Goal: Information Seeking & Learning: Check status

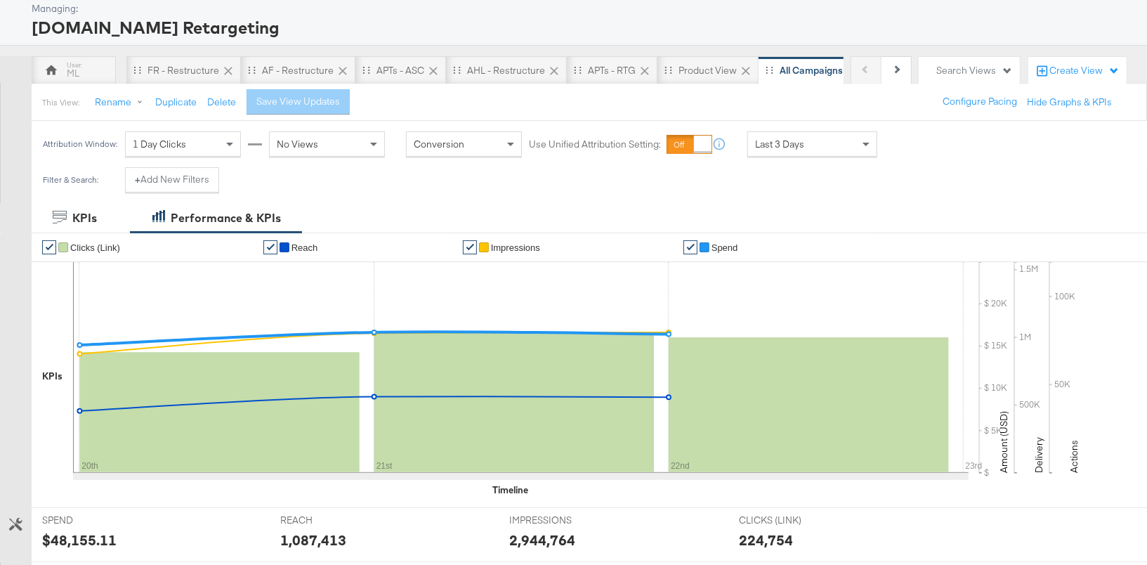
scroll to position [73, 0]
click at [610, 72] on div "APTs - RTG" at bounding box center [612, 71] width 48 height 13
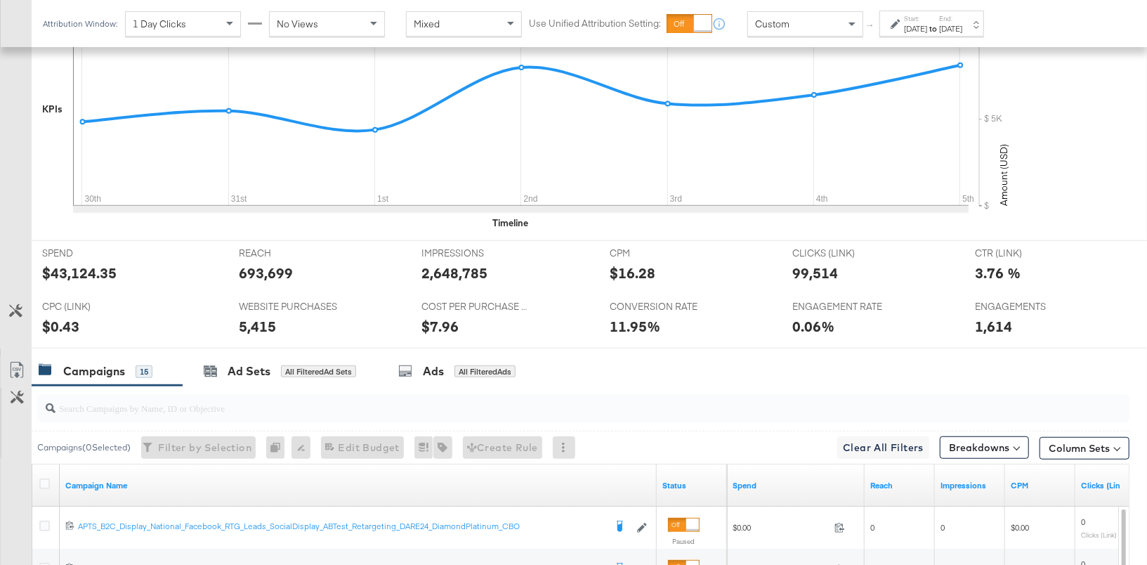
scroll to position [698, 0]
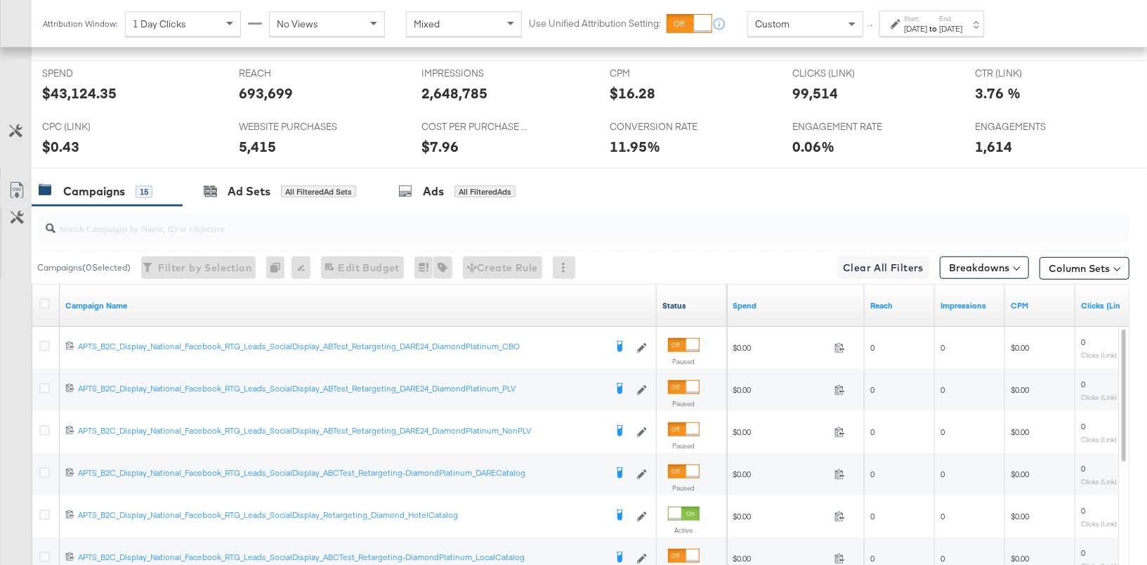
click at [672, 300] on link "Status" at bounding box center [691, 305] width 59 height 11
click at [927, 24] on div "[DATE]" at bounding box center [915, 28] width 23 height 11
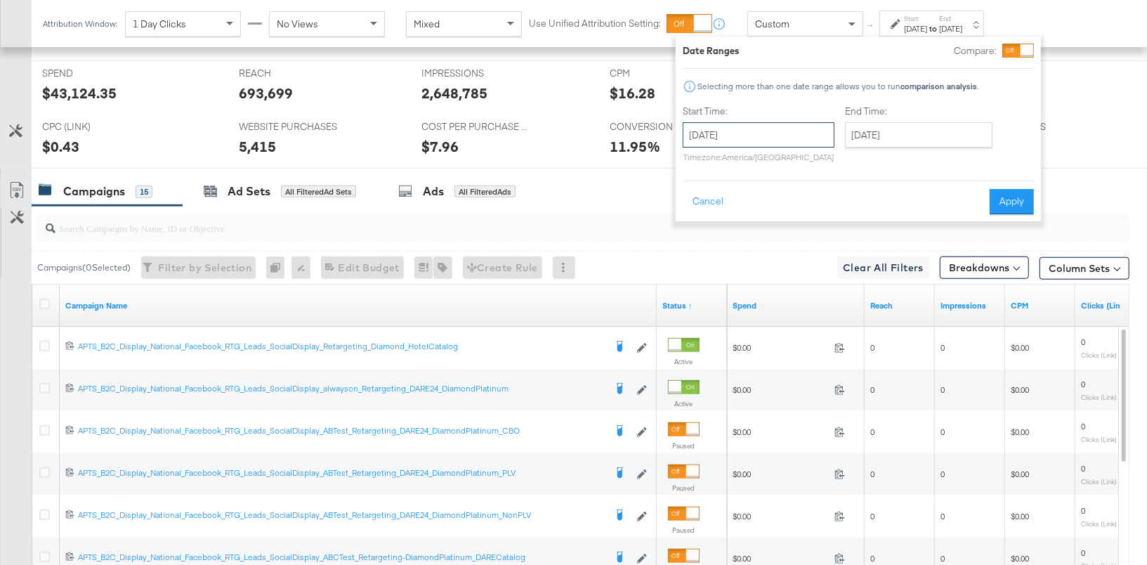
drag, startPoint x: 800, startPoint y: 140, endPoint x: 789, endPoint y: 141, distance: 11.3
click at [799, 140] on input "[DATE]" at bounding box center [759, 134] width 152 height 25
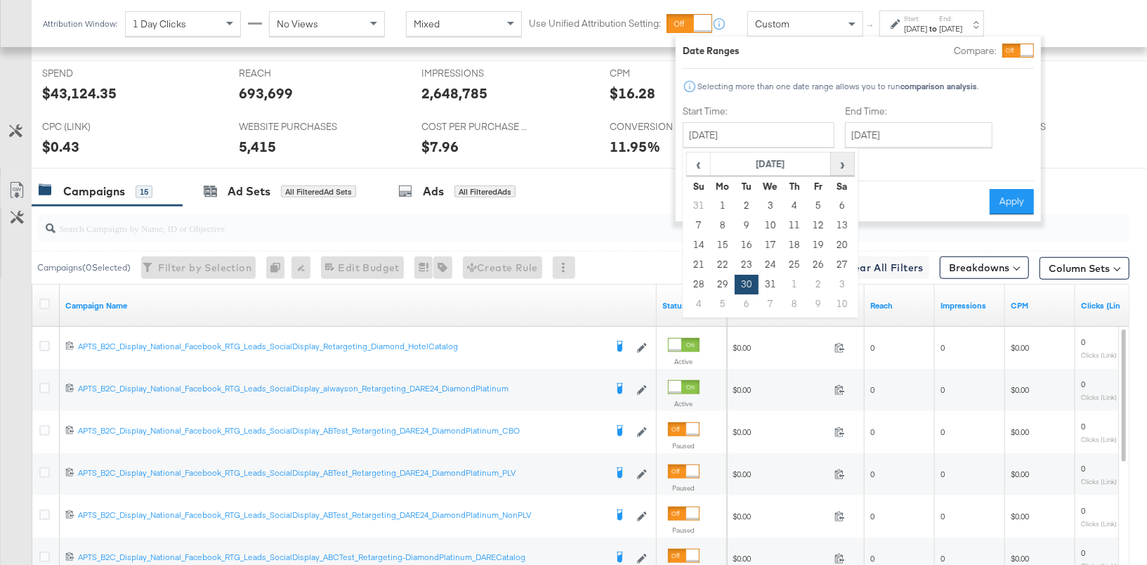
click at [836, 159] on span "›" at bounding box center [842, 163] width 22 height 21
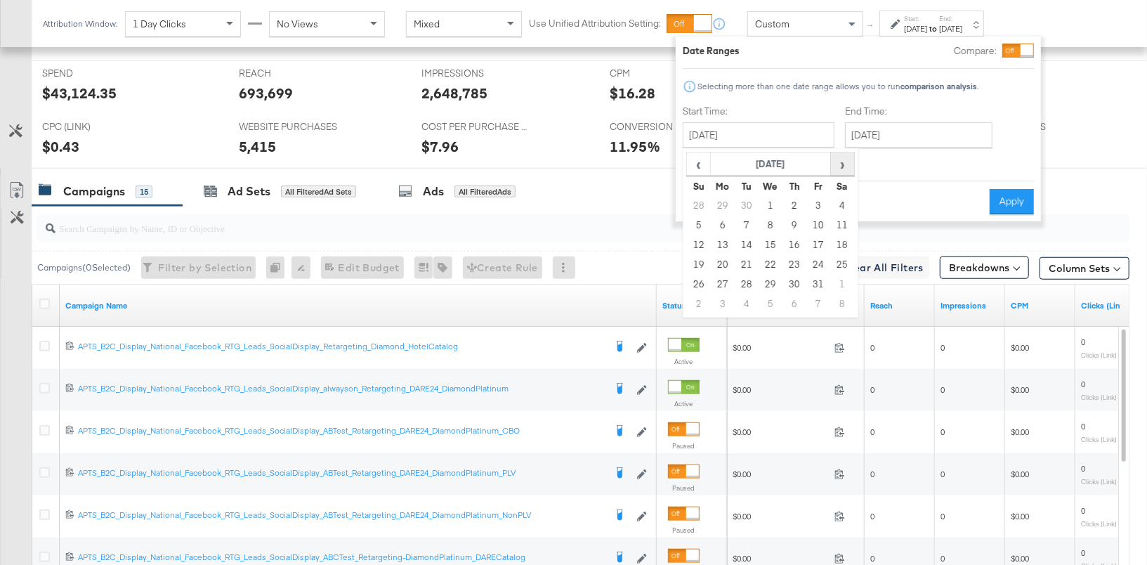
click at [836, 159] on span "›" at bounding box center [842, 163] width 22 height 21
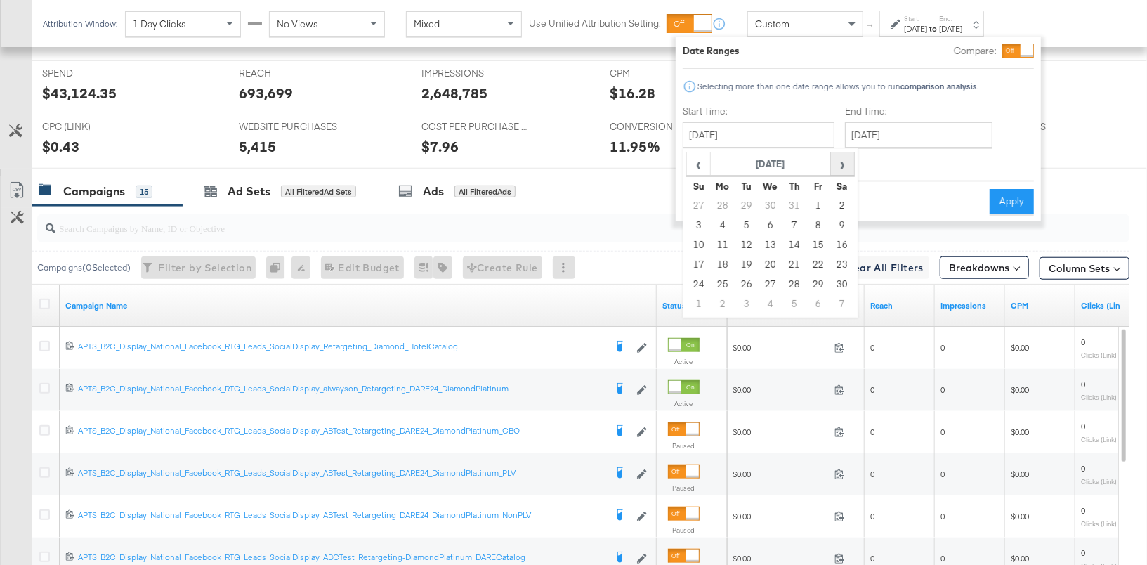
click at [836, 159] on span "›" at bounding box center [842, 163] width 22 height 21
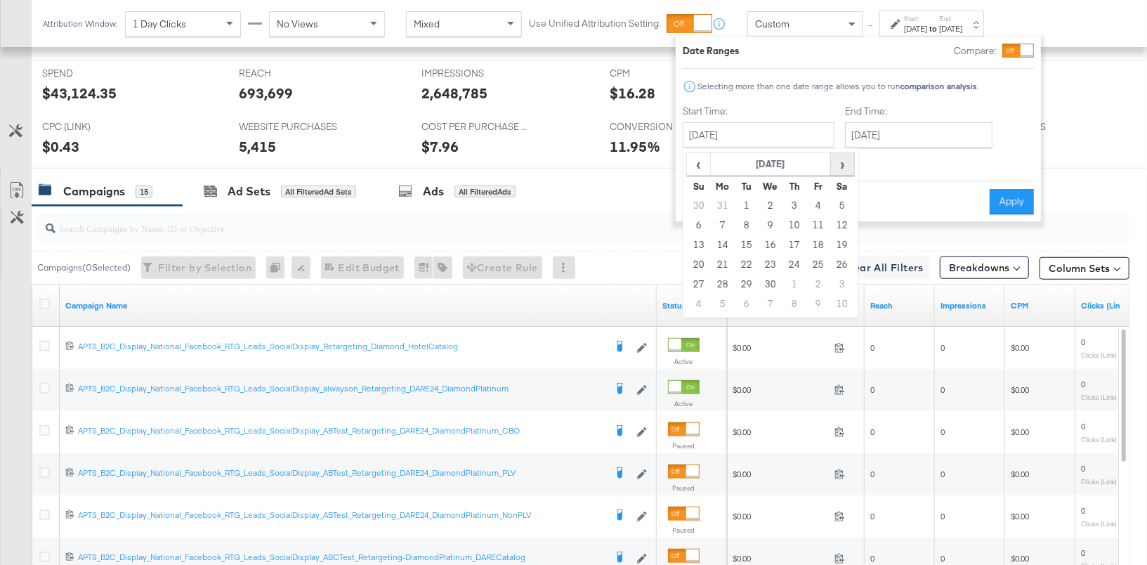
click at [836, 159] on span "›" at bounding box center [842, 163] width 22 height 21
click at [755, 248] on td "12" at bounding box center [746, 245] width 24 height 20
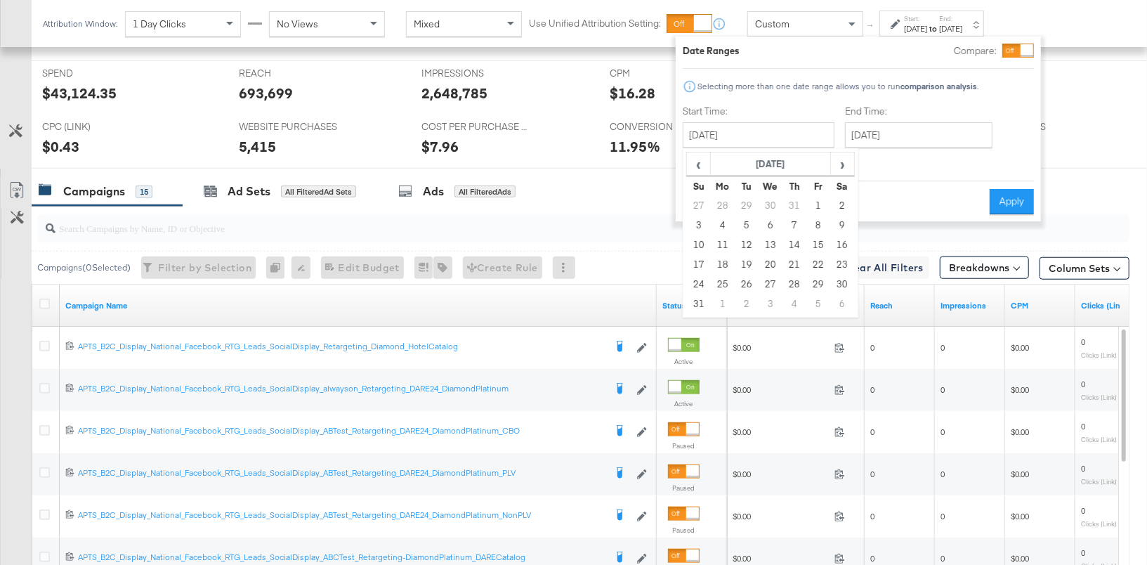
type input "[DATE]"
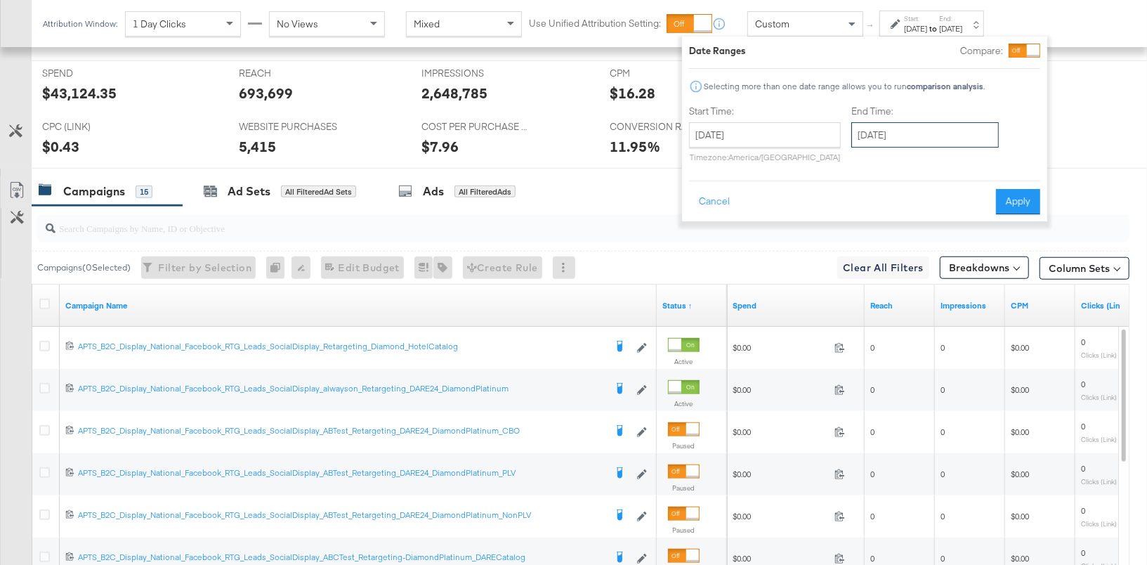
click at [902, 128] on input "[DATE]" at bounding box center [924, 134] width 147 height 25
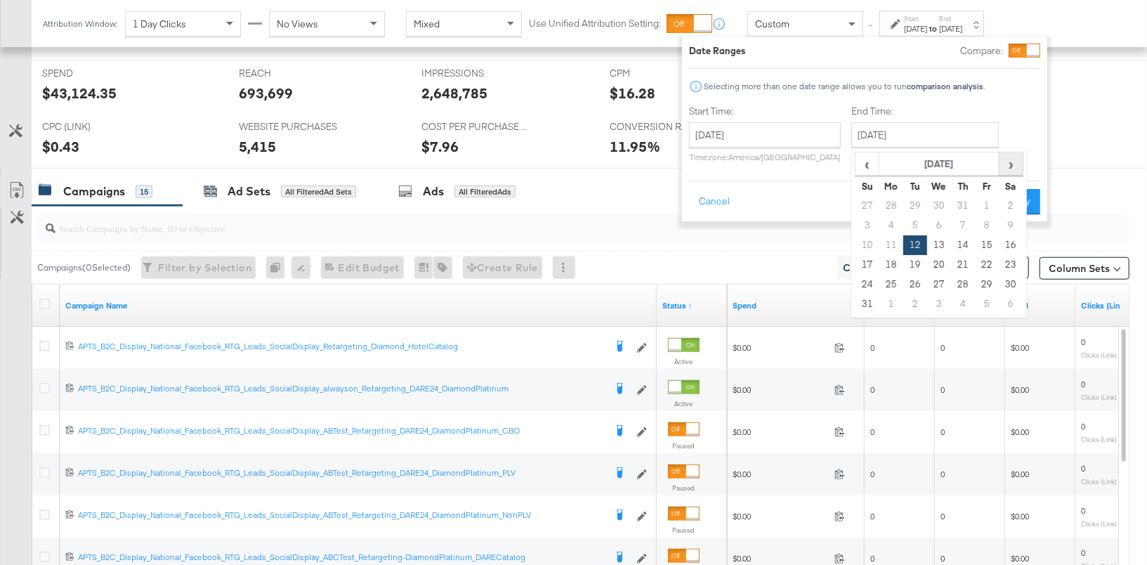
click at [1005, 171] on span "›" at bounding box center [1011, 163] width 22 height 21
drag, startPoint x: 883, startPoint y: 261, endPoint x: 890, endPoint y: 261, distance: 7.1
click at [887, 260] on td "22" at bounding box center [891, 265] width 24 height 20
type input "[DATE]"
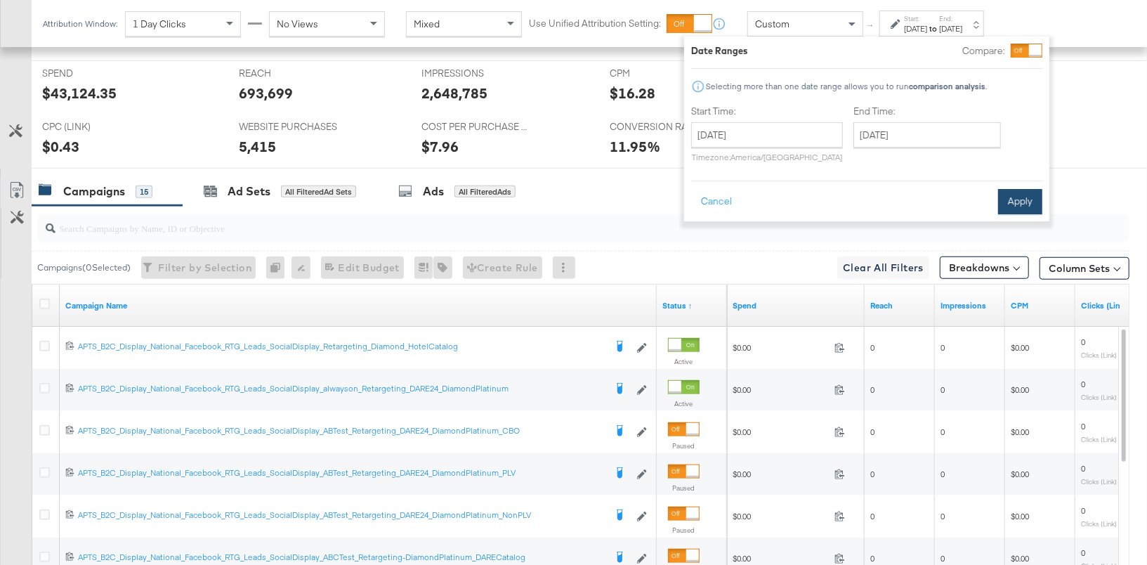
click at [1013, 202] on button "Apply" at bounding box center [1020, 201] width 44 height 25
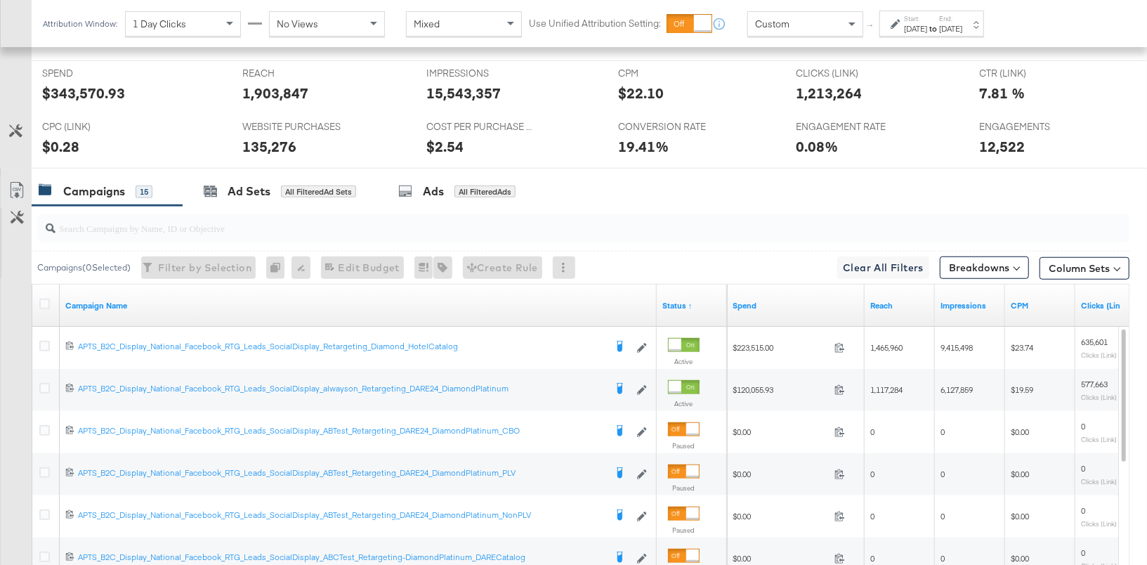
click at [927, 32] on div "[DATE]" at bounding box center [915, 28] width 23 height 11
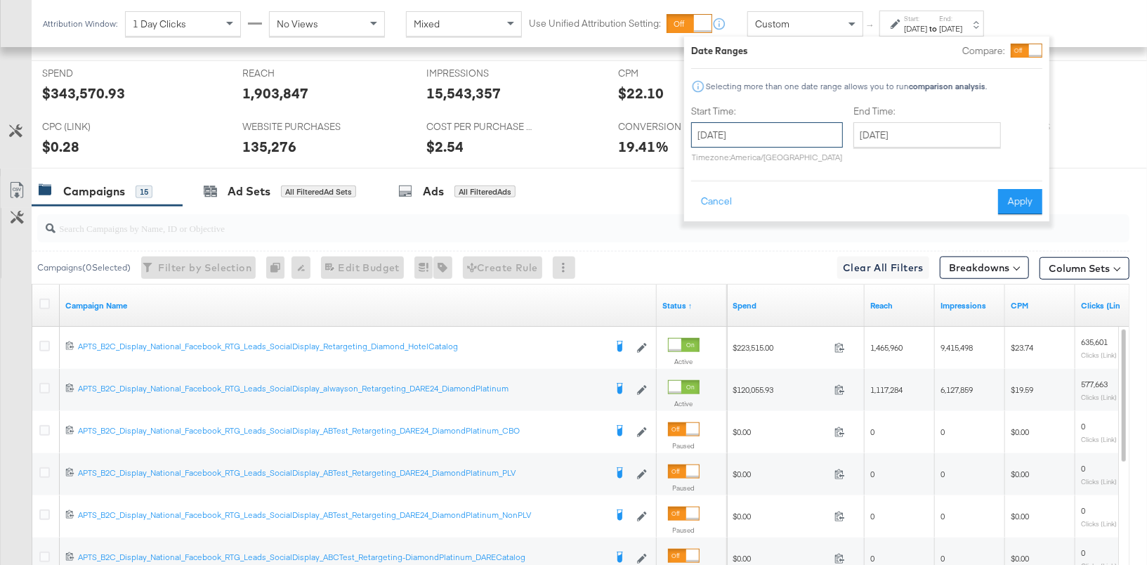
click at [808, 134] on input "[DATE]" at bounding box center [767, 134] width 152 height 25
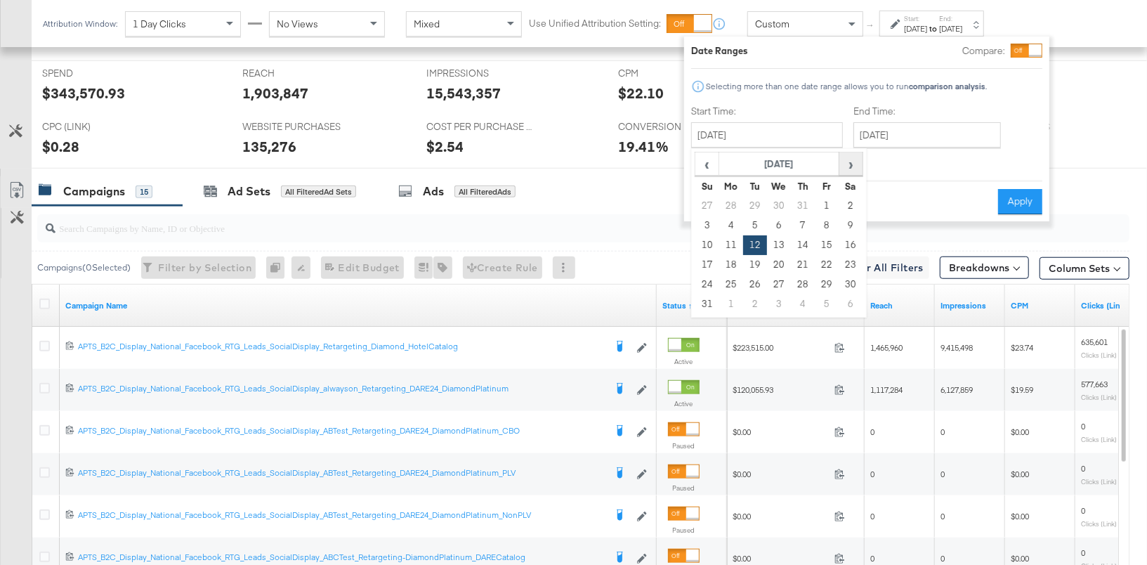
click at [858, 164] on span "›" at bounding box center [851, 163] width 22 height 21
drag, startPoint x: 734, startPoint y: 206, endPoint x: 887, endPoint y: 185, distance: 154.4
click at [738, 204] on td "1" at bounding box center [731, 206] width 24 height 20
type input "[DATE]"
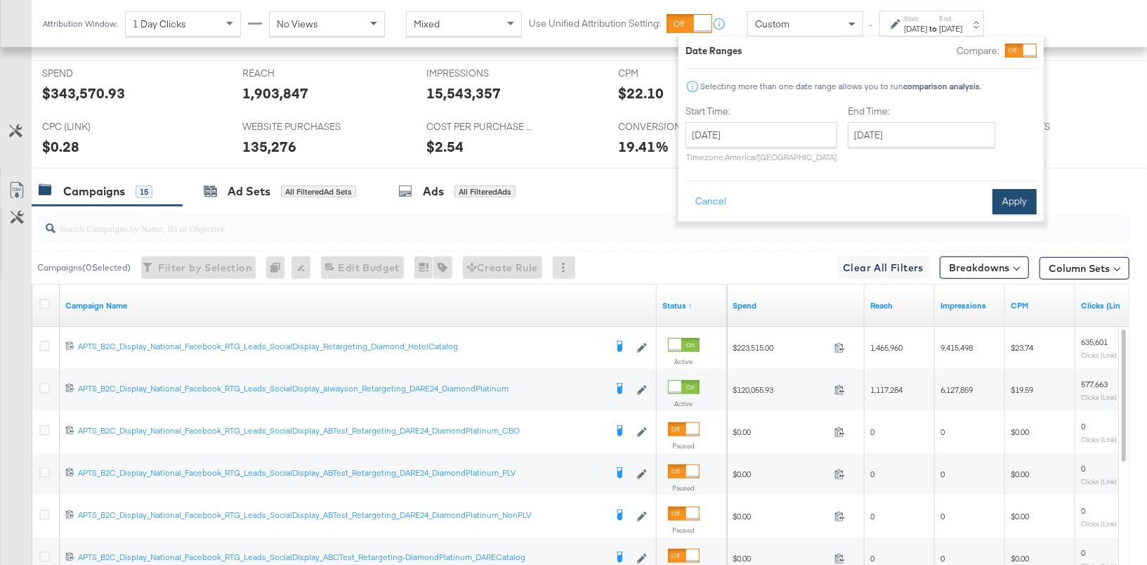
click at [1008, 196] on button "Apply" at bounding box center [1014, 201] width 44 height 25
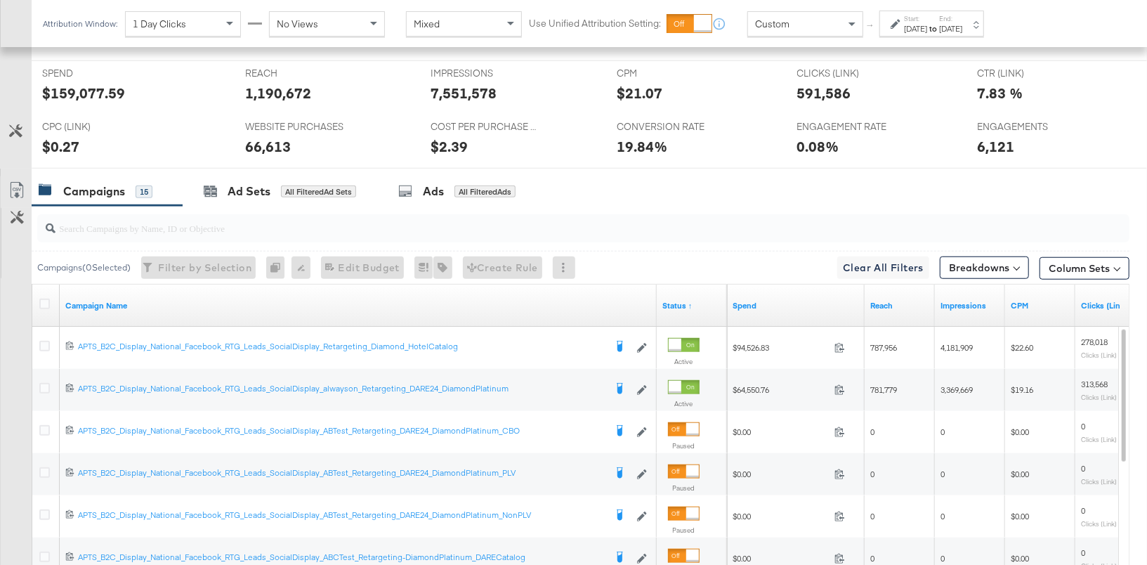
click at [927, 20] on label "Start:" at bounding box center [915, 18] width 23 height 9
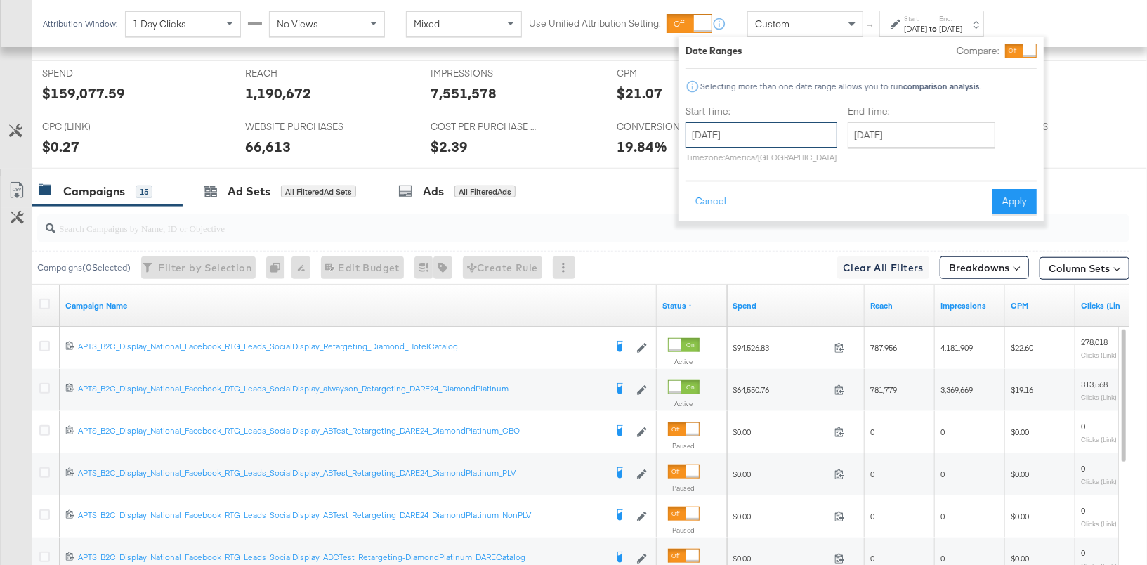
click at [740, 136] on input "[DATE]" at bounding box center [761, 134] width 152 height 25
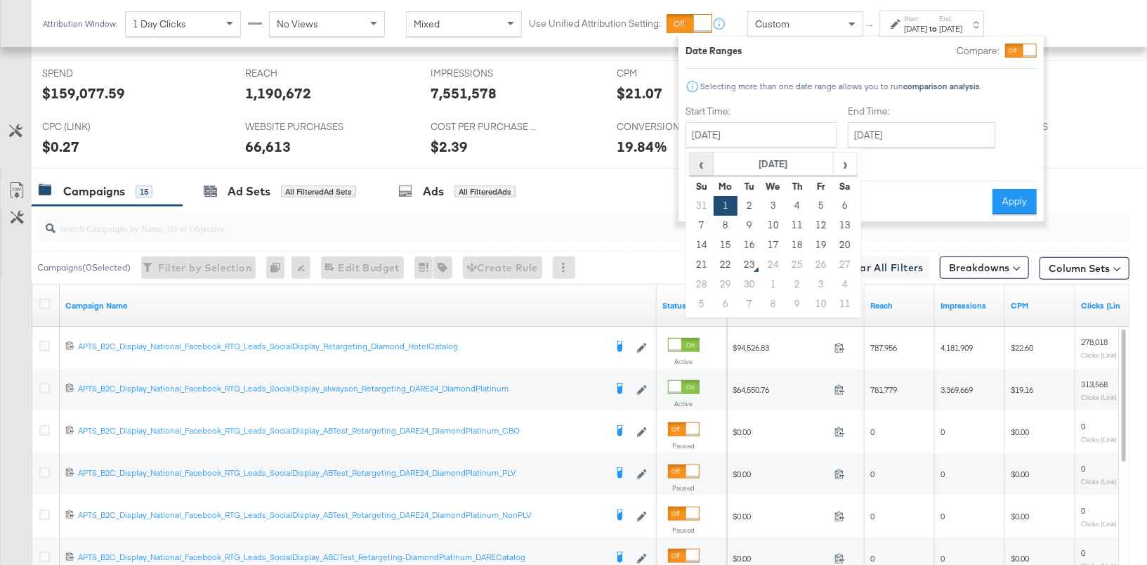
click at [694, 167] on span "‹" at bounding box center [701, 163] width 22 height 21
click at [746, 238] on td "12" at bounding box center [749, 245] width 24 height 20
type input "[DATE]"
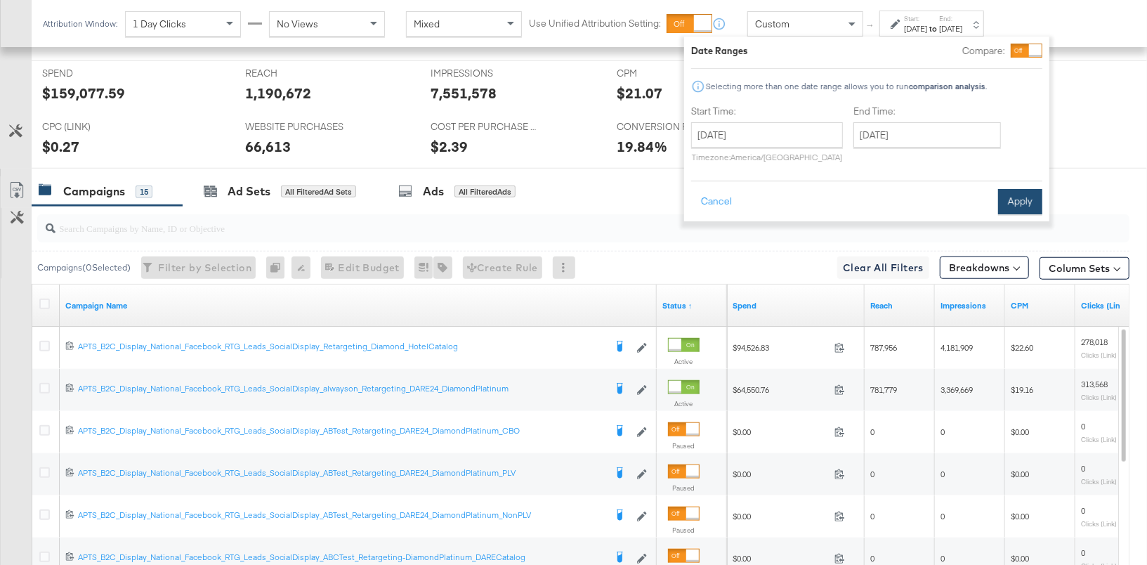
click at [1024, 203] on button "Apply" at bounding box center [1020, 201] width 44 height 25
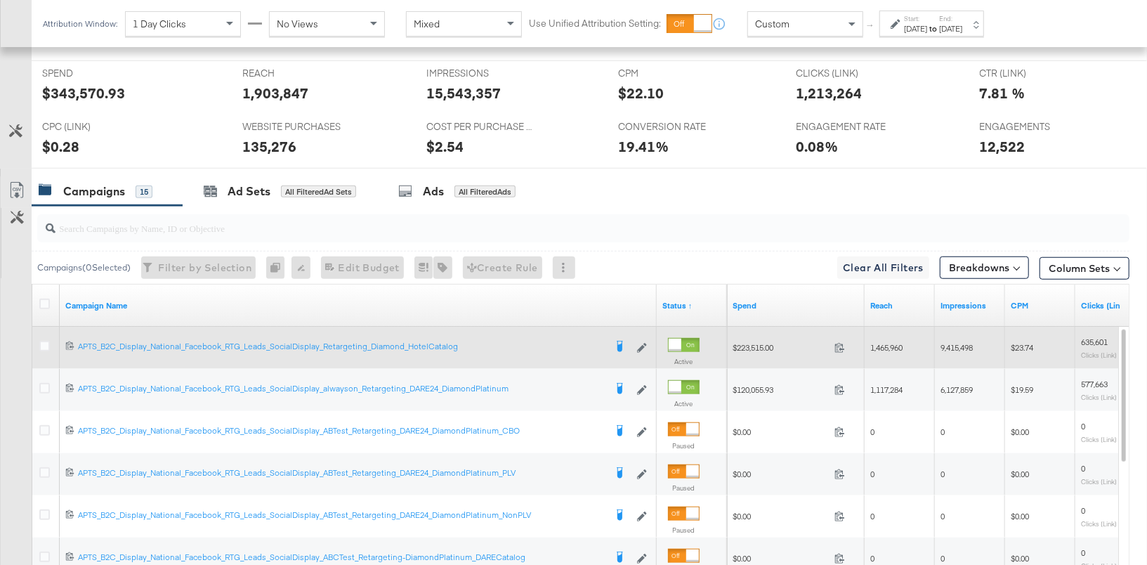
click at [751, 342] on span "$223,515.00" at bounding box center [780, 347] width 96 height 11
copy span "223,515.00"
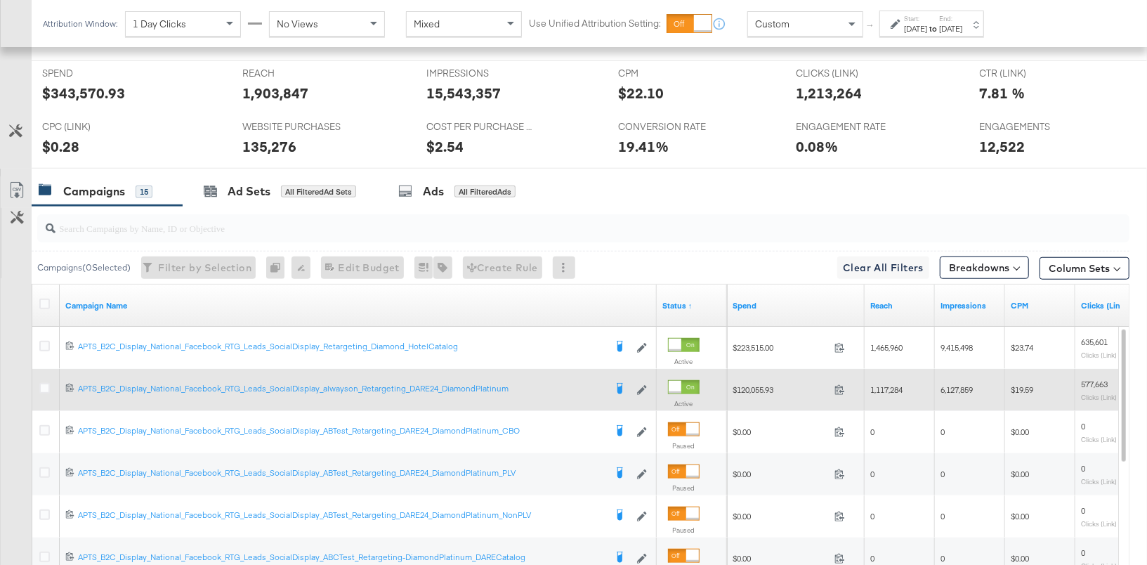
click at [756, 384] on span "$120,055.93" at bounding box center [780, 389] width 96 height 11
copy span "120,055.93"
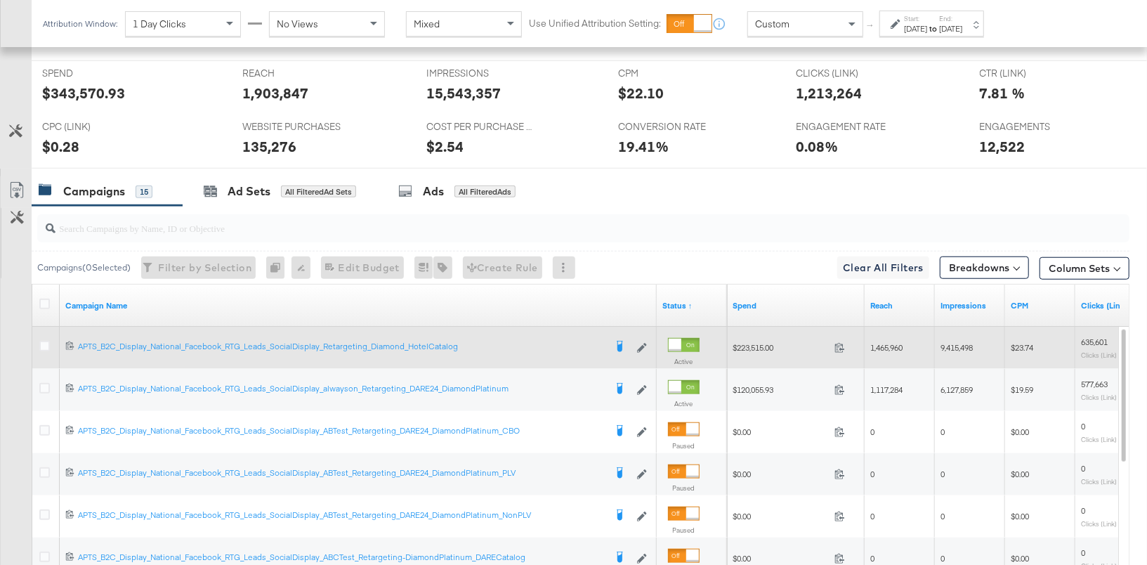
click at [892, 342] on span "1,465,960" at bounding box center [886, 347] width 32 height 11
copy span "1,465,960"
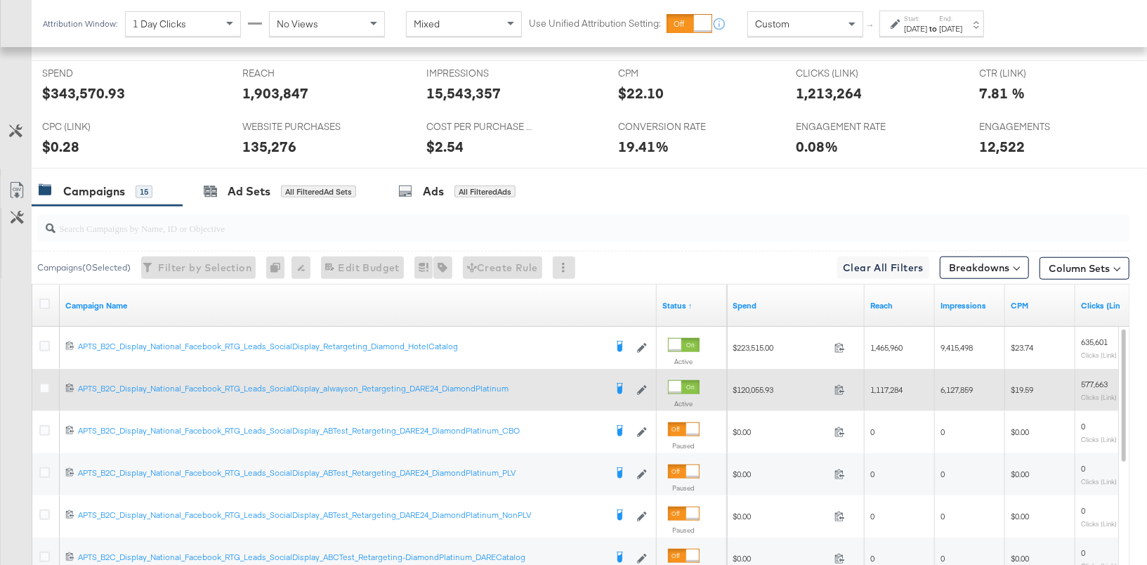
click at [883, 385] on span "1,117,284" at bounding box center [886, 389] width 32 height 11
copy span "1,117,284"
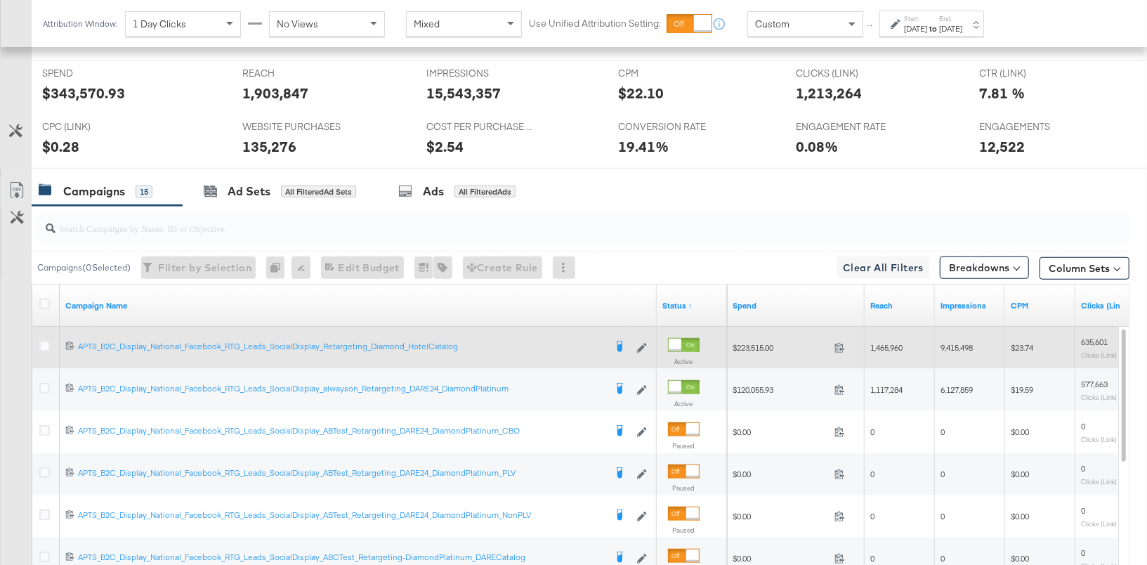
click at [951, 342] on span "9,415,498" at bounding box center [956, 347] width 32 height 11
copy span "9,415,498"
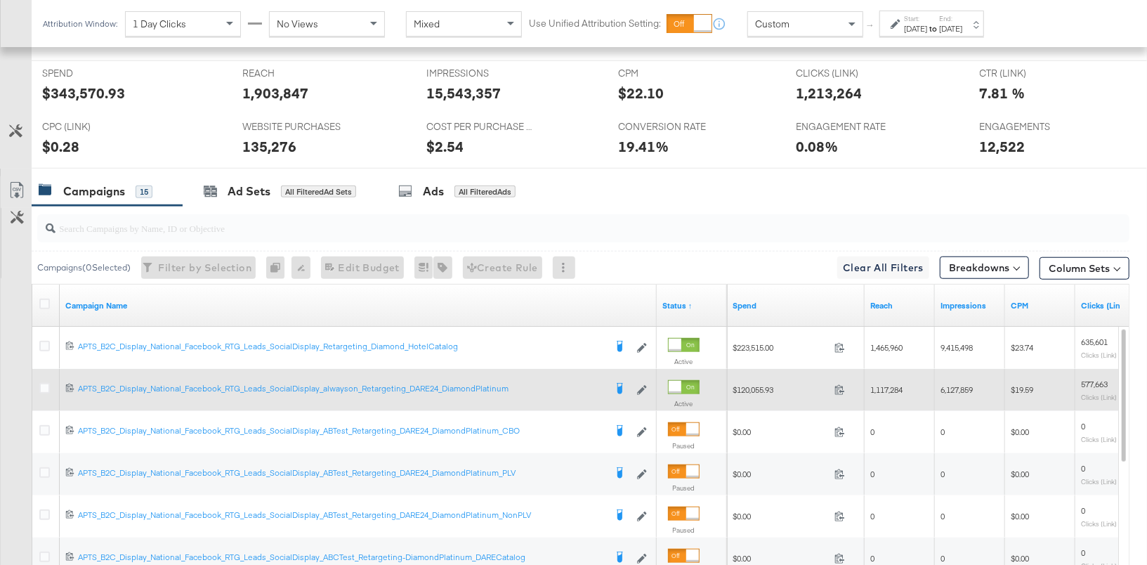
click at [952, 384] on span "6,127,859" at bounding box center [956, 389] width 32 height 11
copy span "6,127,859"
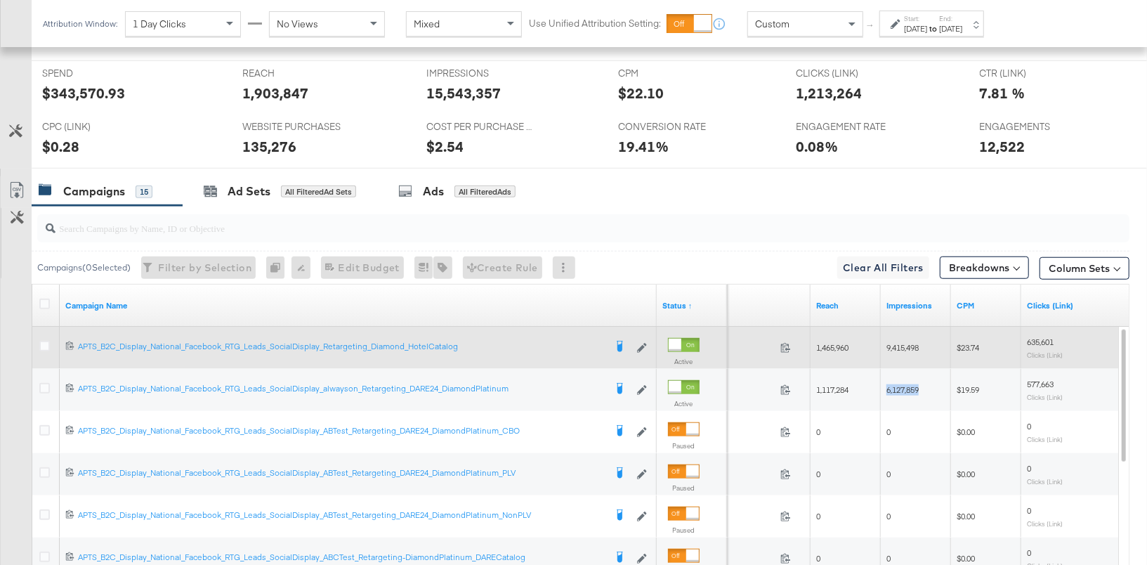
click at [1040, 336] on span "635,601" at bounding box center [1040, 341] width 27 height 11
copy span "635,601"
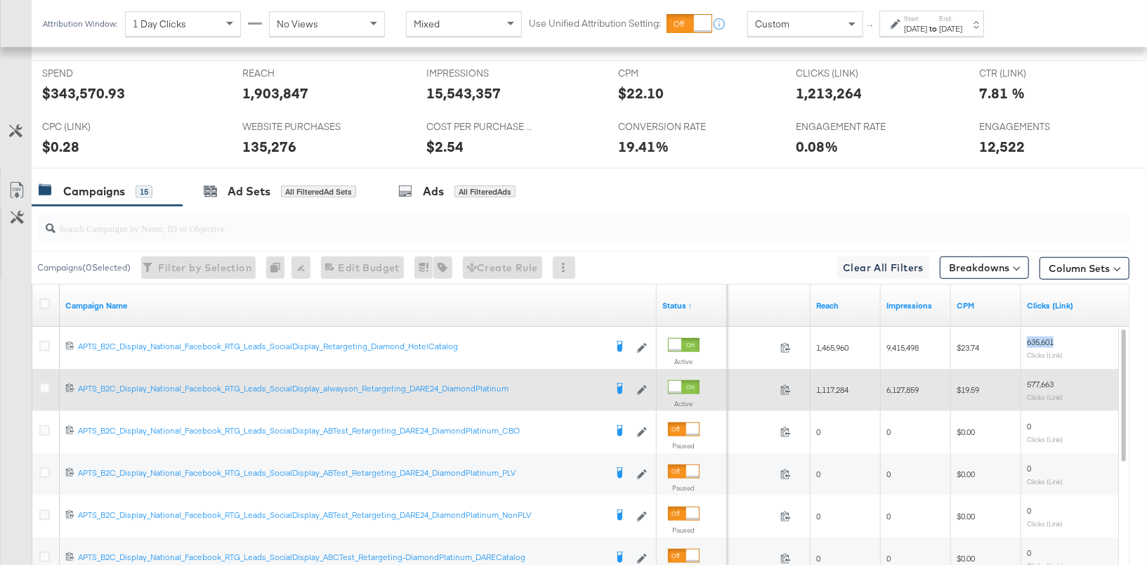
click at [1040, 378] on span "577,663" at bounding box center [1040, 383] width 27 height 11
copy span "577,663"
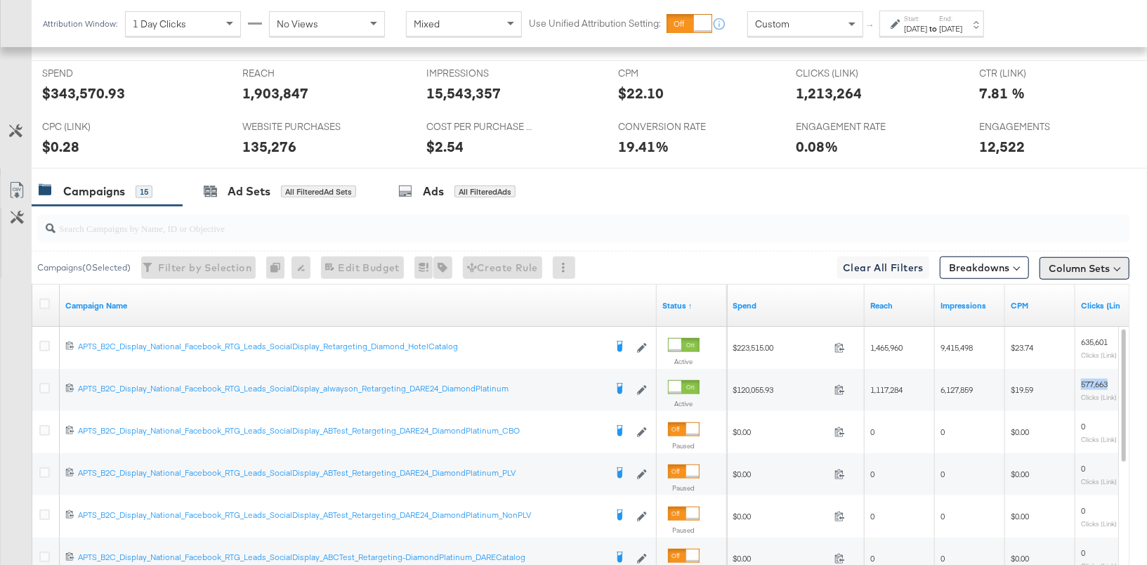
click at [1050, 259] on button "Column Sets" at bounding box center [1084, 268] width 90 height 22
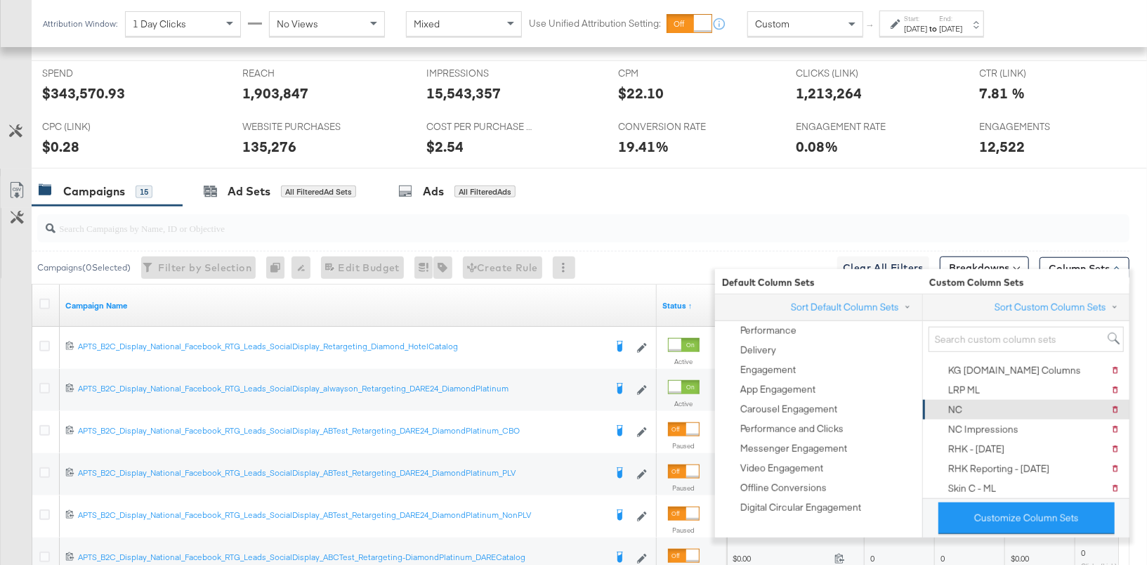
scroll to position [0, 0]
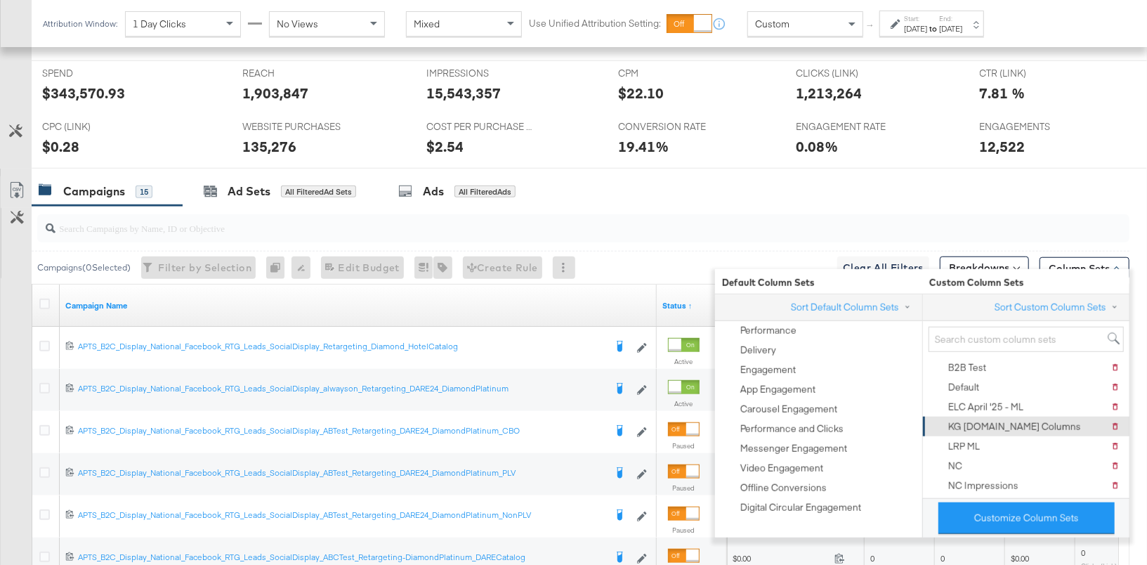
click at [987, 430] on div "KG [DOMAIN_NAME] Columns" at bounding box center [1014, 426] width 133 height 13
click at [972, 420] on div "KG [DOMAIN_NAME] Columns" at bounding box center [1014, 426] width 133 height 13
click at [1012, 420] on div "KG [DOMAIN_NAME] Columns" at bounding box center [1014, 426] width 133 height 13
click at [1038, 430] on div "KG [DOMAIN_NAME] Columns" at bounding box center [1014, 426] width 133 height 13
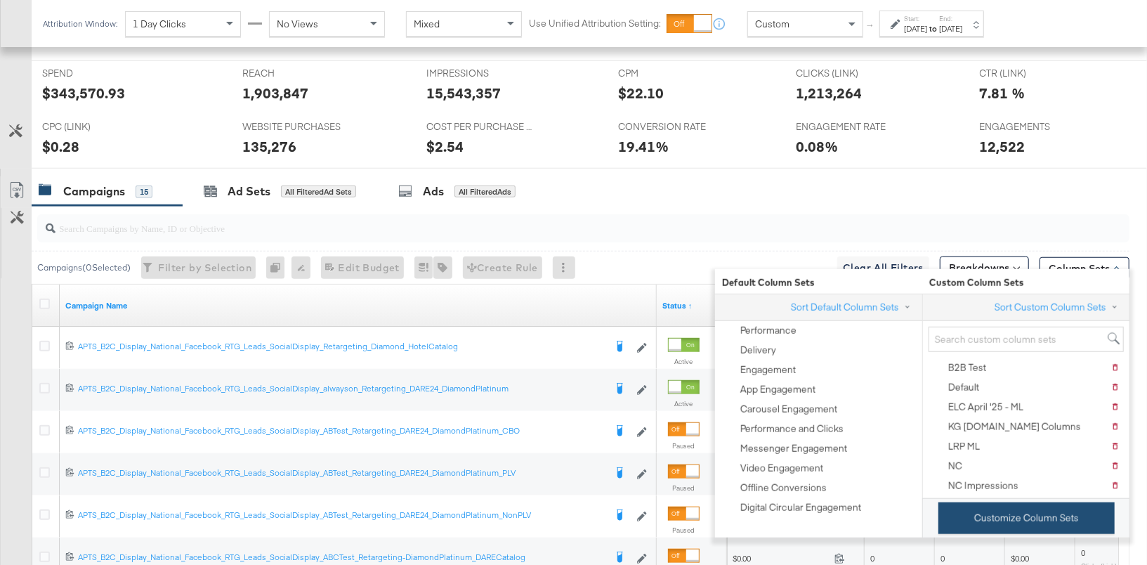
click at [963, 508] on button "Customize Column Sets" at bounding box center [1026, 518] width 176 height 32
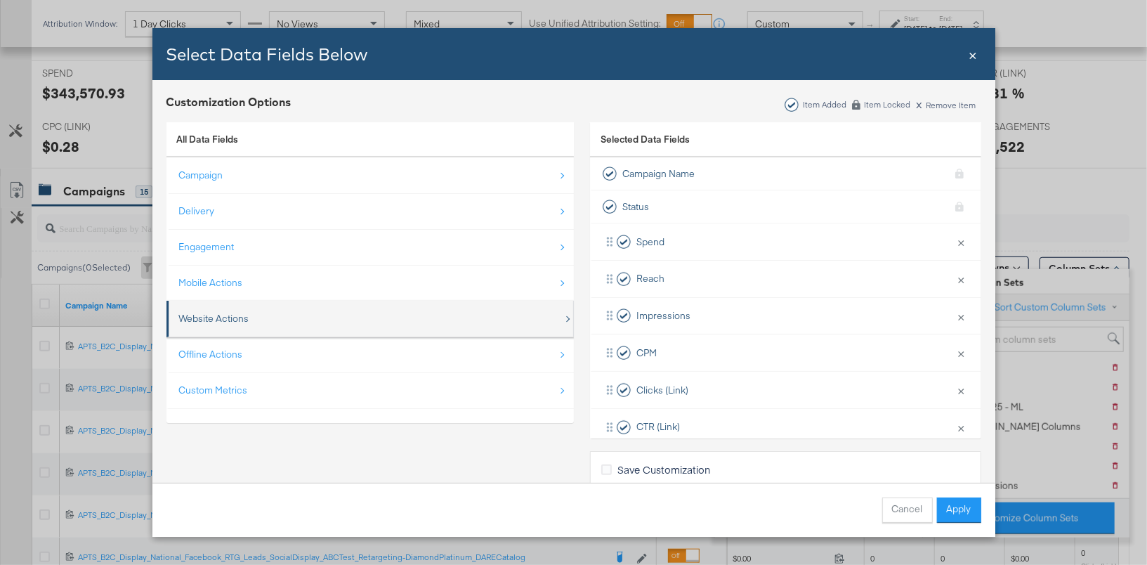
scroll to position [312, 0]
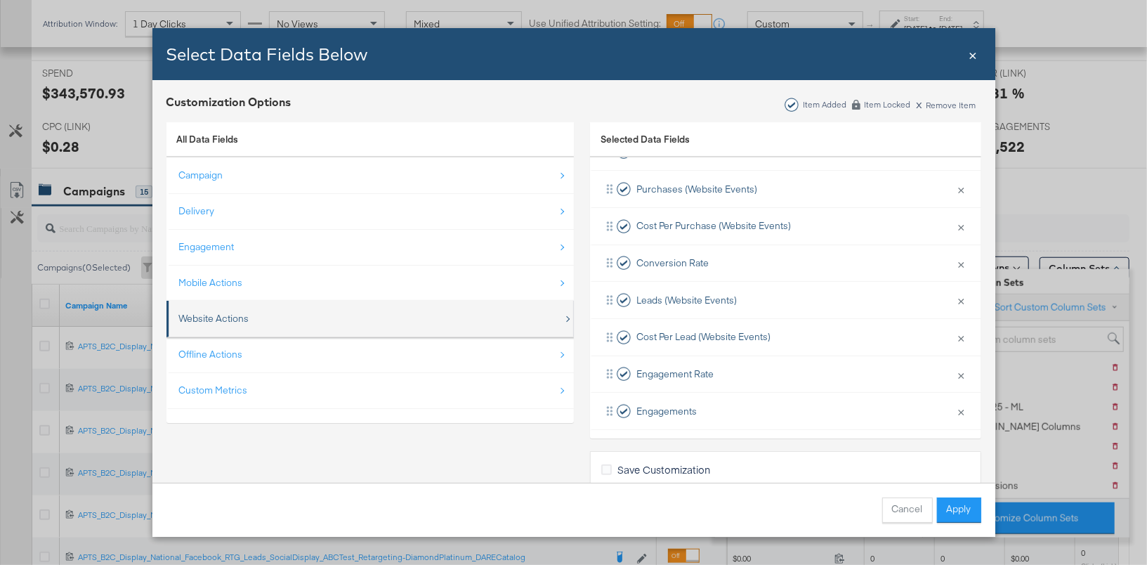
click at [212, 324] on div "Website Actions" at bounding box center [371, 318] width 384 height 29
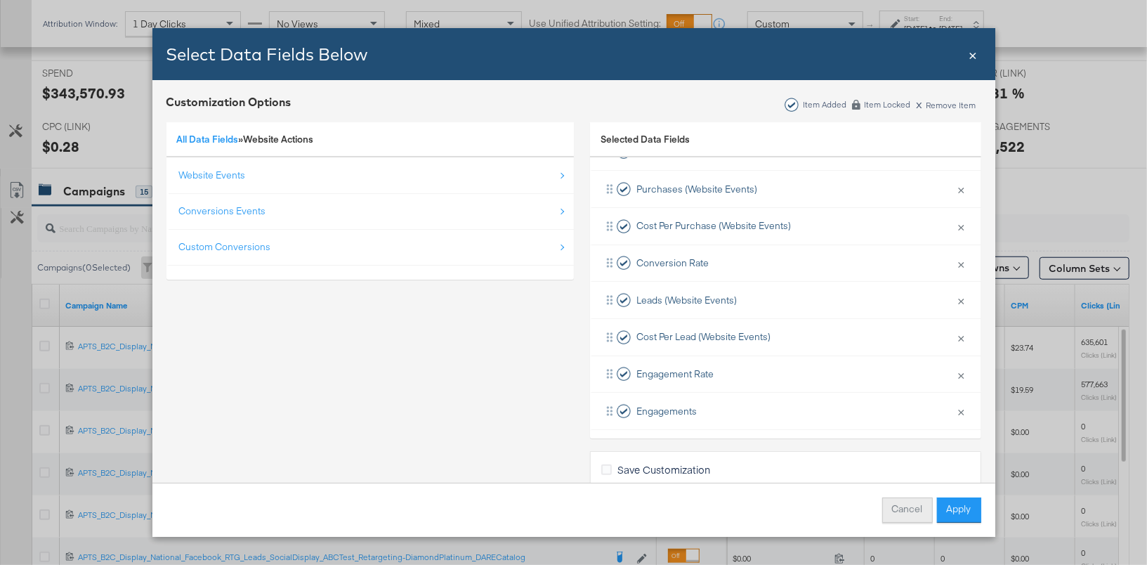
click at [903, 510] on button "Cancel" at bounding box center [907, 509] width 51 height 25
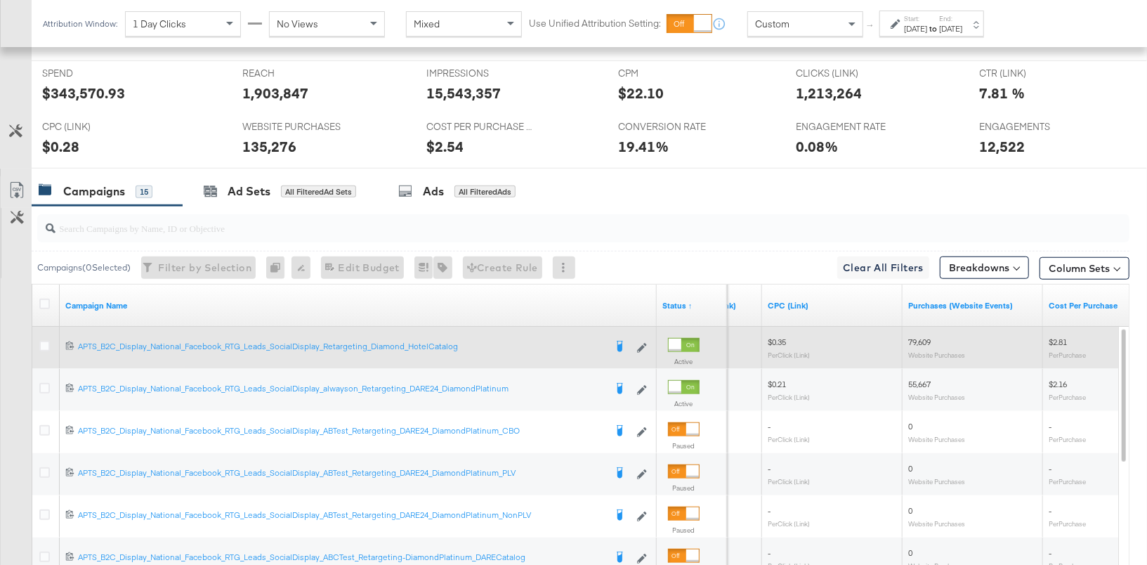
click at [921, 336] on span "79,609" at bounding box center [919, 341] width 22 height 11
copy span "79,609"
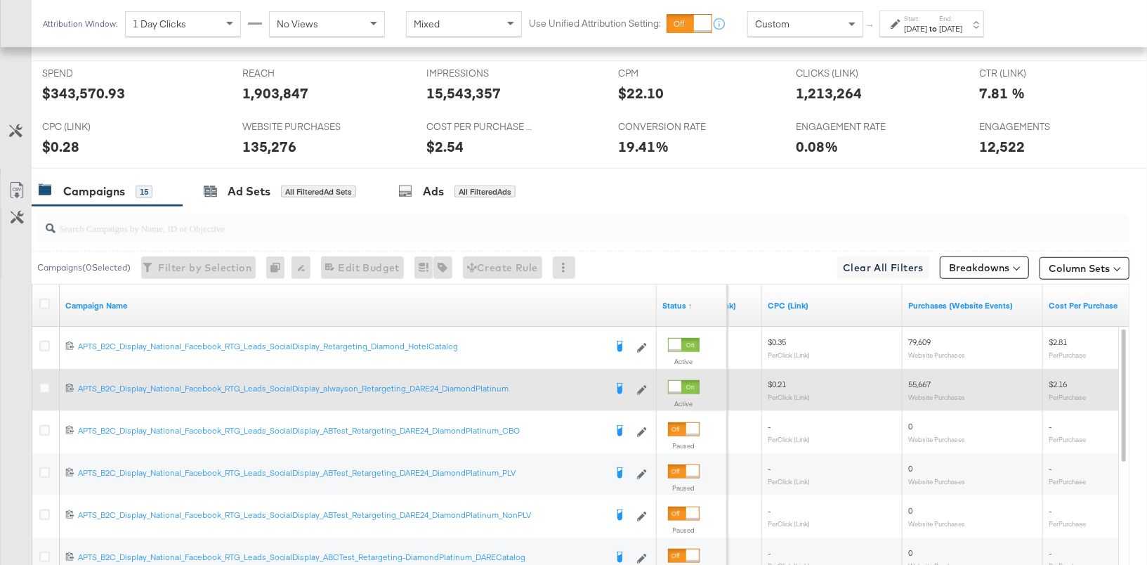
click at [916, 378] on span "55,667" at bounding box center [919, 383] width 22 height 11
copy span "55,667"
